Goal: Find specific page/section: Find specific page/section

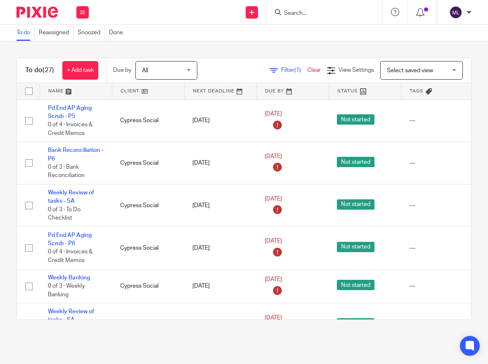
click at [308, 12] on input "Search" at bounding box center [320, 13] width 74 height 7
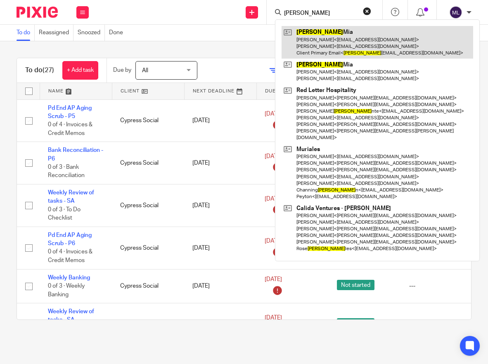
type input "morra"
click at [346, 40] on link at bounding box center [378, 42] width 192 height 33
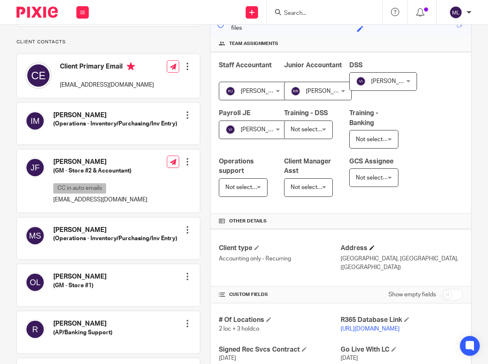
scroll to position [124, 0]
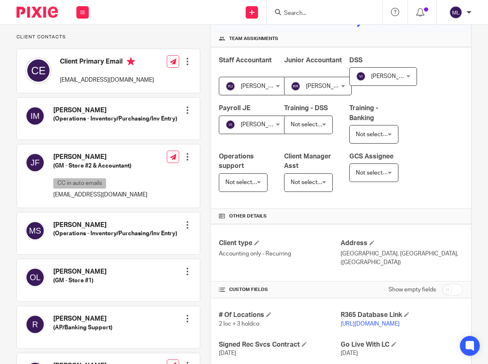
click at [373, 321] on link "[URL][DOMAIN_NAME]" at bounding box center [370, 324] width 59 height 6
